Goal: Task Accomplishment & Management: Use online tool/utility

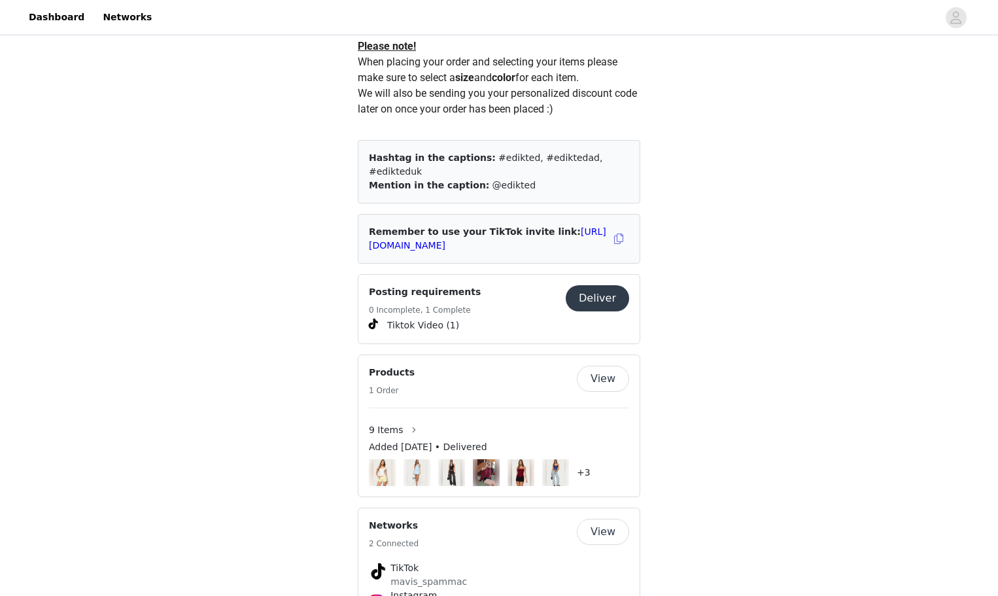
scroll to position [761, 0]
click at [608, 288] on button "Deliver" at bounding box center [597, 300] width 63 height 26
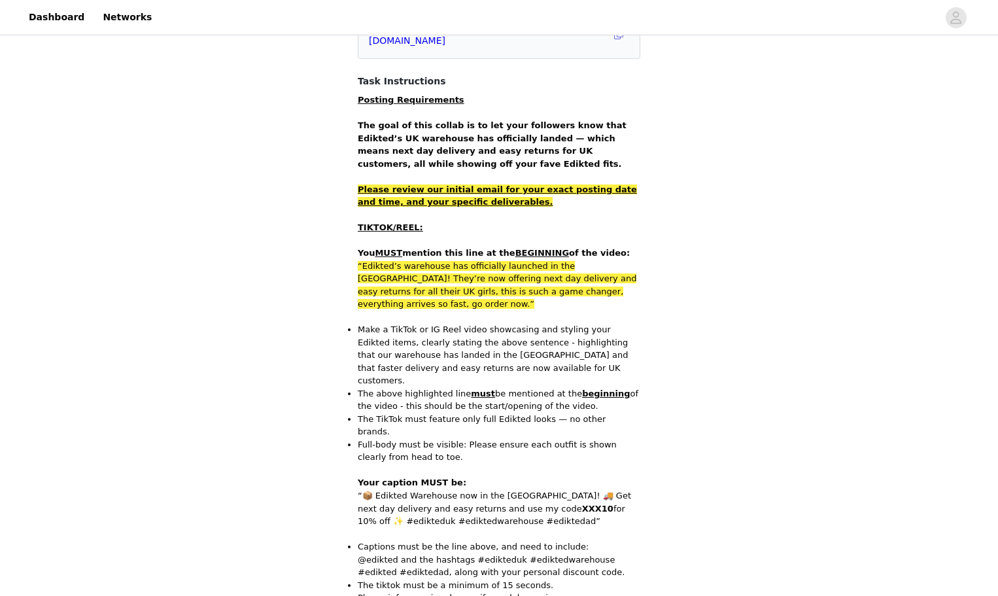
scroll to position [214, 0]
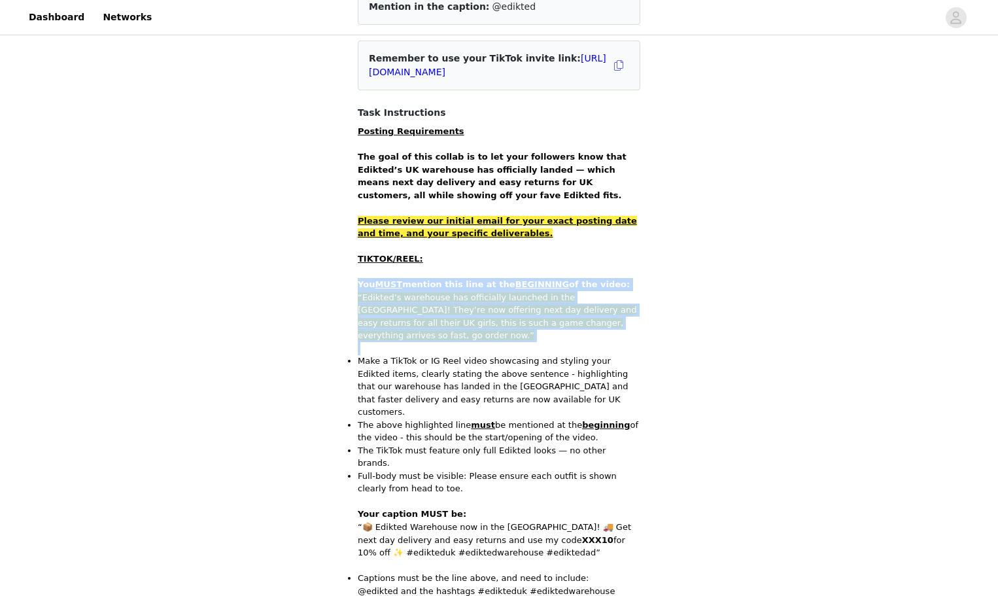
drag, startPoint x: 356, startPoint y: 270, endPoint x: 603, endPoint y: 316, distance: 251.0
click at [603, 316] on section "Back Tiktoks must include the following information in you caption as well as y…" at bounding box center [499, 553] width 314 height 1342
click at [453, 301] on span "“Edikted’s warehouse has officially launched in the [GEOGRAPHIC_DATA]! They’re …" at bounding box center [497, 316] width 279 height 48
click at [351, 280] on section "Back Tiktoks must include the following information in you caption as well as y…" at bounding box center [499, 553] width 314 height 1342
drag, startPoint x: 360, startPoint y: 270, endPoint x: 621, endPoint y: 312, distance: 263.8
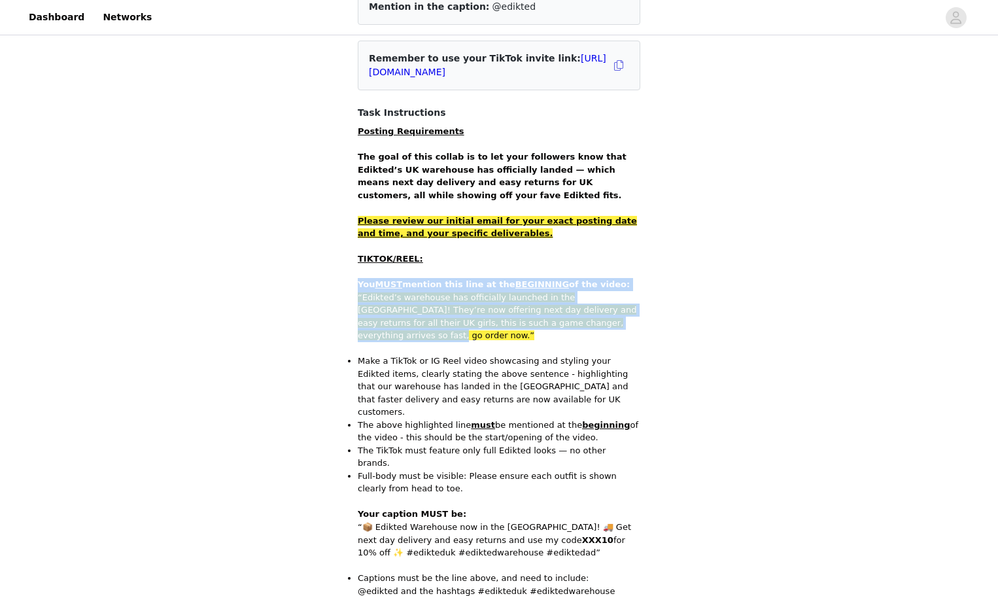
click at [621, 312] on div "Posting Requirements The goal of this collab is to let your followers know that…" at bounding box center [499, 559] width 283 height 868
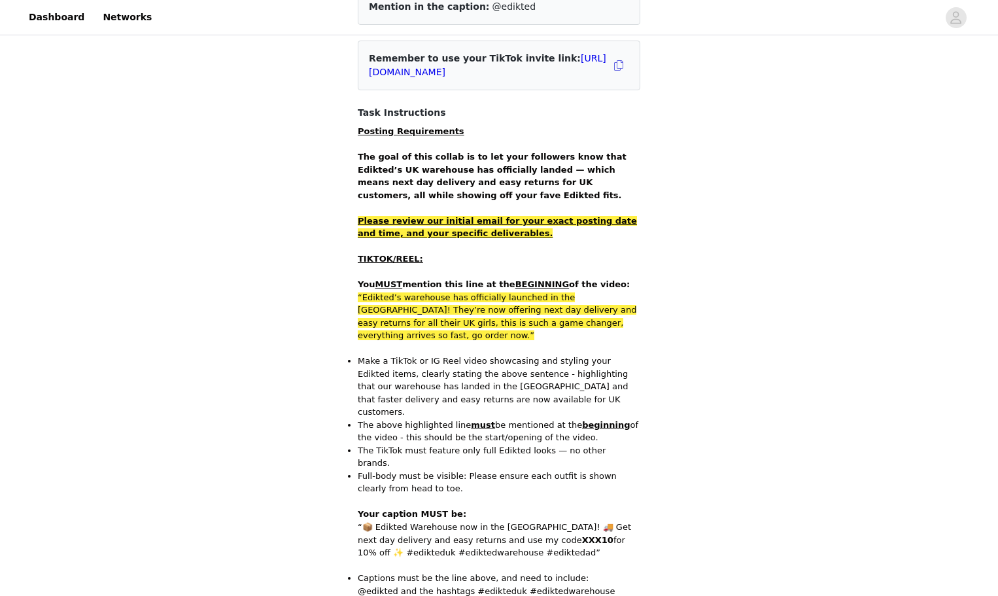
click at [450, 342] on p at bounding box center [499, 348] width 283 height 13
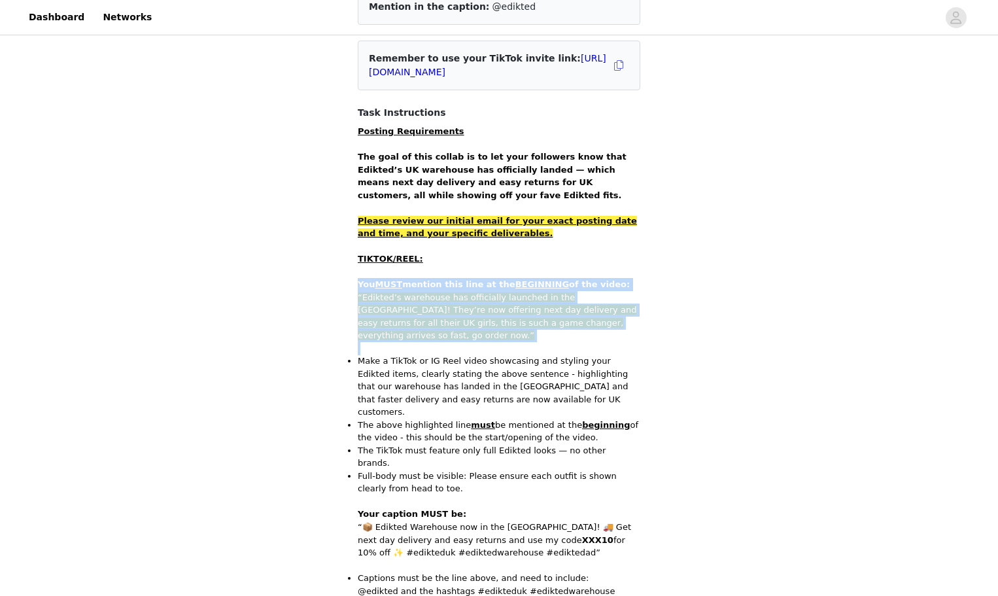
drag, startPoint x: 349, startPoint y: 266, endPoint x: 612, endPoint y: 313, distance: 267.9
click at [606, 315] on section "Back Tiktoks must include the following information in you caption as well as y…" at bounding box center [499, 553] width 314 height 1342
copy div "You MUST mention this line at the BEGINNING of the video: “Edikted’s warehouse …"
